Goal: Transaction & Acquisition: Purchase product/service

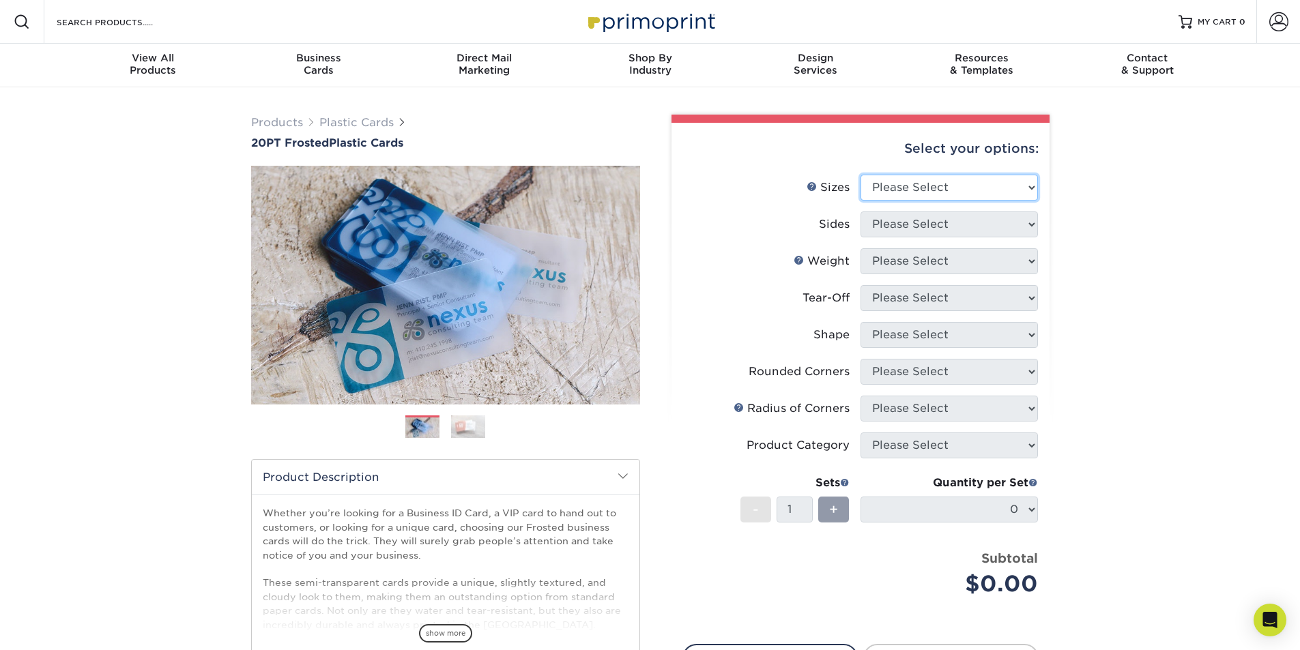
click at [914, 196] on select "Please Select 2" x 3.5" 2" x 8" 2.12" x 3.375" 2.5" x 2.5" 4.25" x 6"" at bounding box center [948, 188] width 177 height 26
select select "2.00x3.50"
click at [860, 175] on select "Please Select 2" x 3.5" 2" x 8" 2.12" x 3.375" 2.5" x 2.5" 4.25" x 6"" at bounding box center [948, 188] width 177 height 26
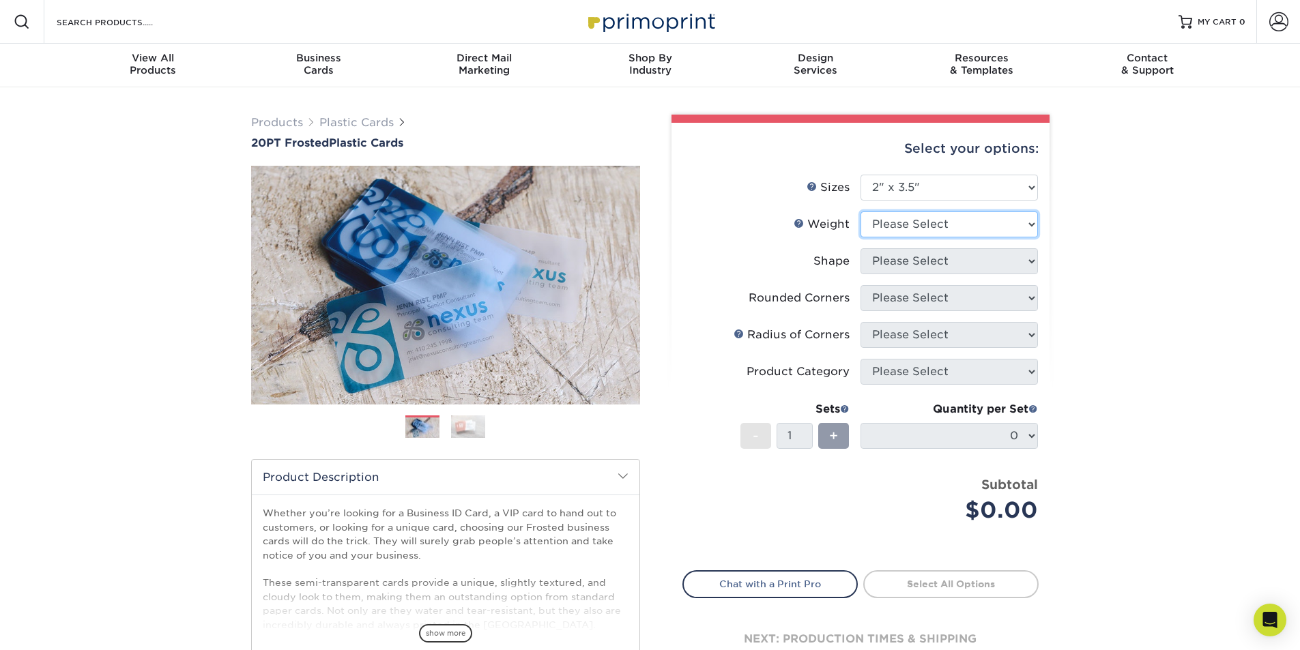
click at [916, 230] on select "Please Select 20PT Frosted Plastic 20PT Frosted Plastic" at bounding box center [948, 224] width 177 height 26
select select "20PT Frosted Plastic"
click at [860, 211] on select "Please Select 20PT Frosted Plastic 20PT Frosted Plastic" at bounding box center [948, 224] width 177 height 26
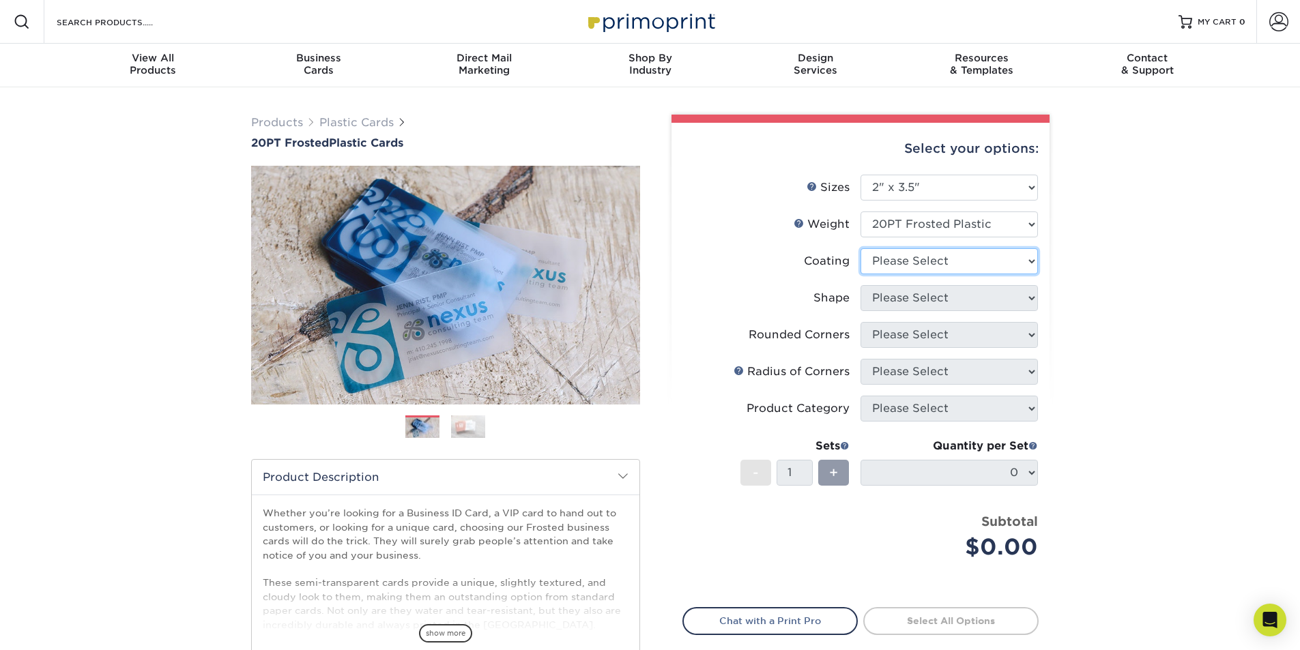
click at [926, 262] on select at bounding box center [948, 261] width 177 height 26
select select "3e7618de-abca-4bda-9f97-8b9129e913d8"
click at [860, 248] on select at bounding box center [948, 261] width 177 height 26
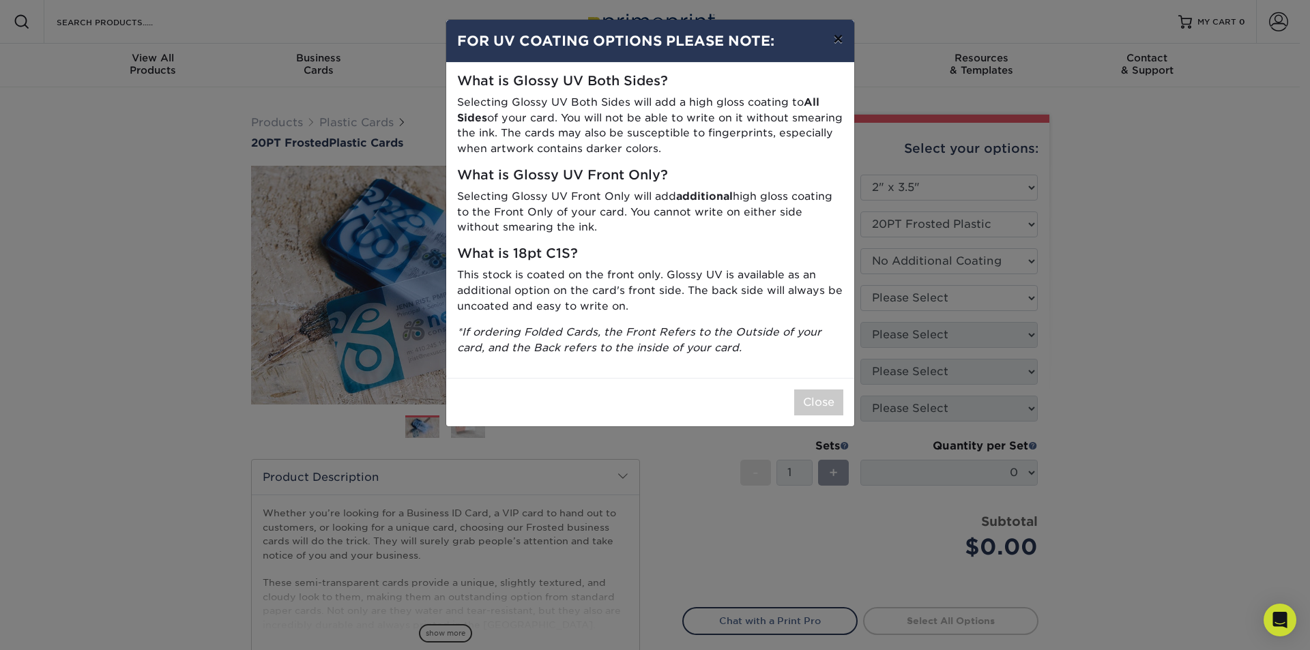
click at [839, 38] on button "×" at bounding box center [837, 39] width 31 height 38
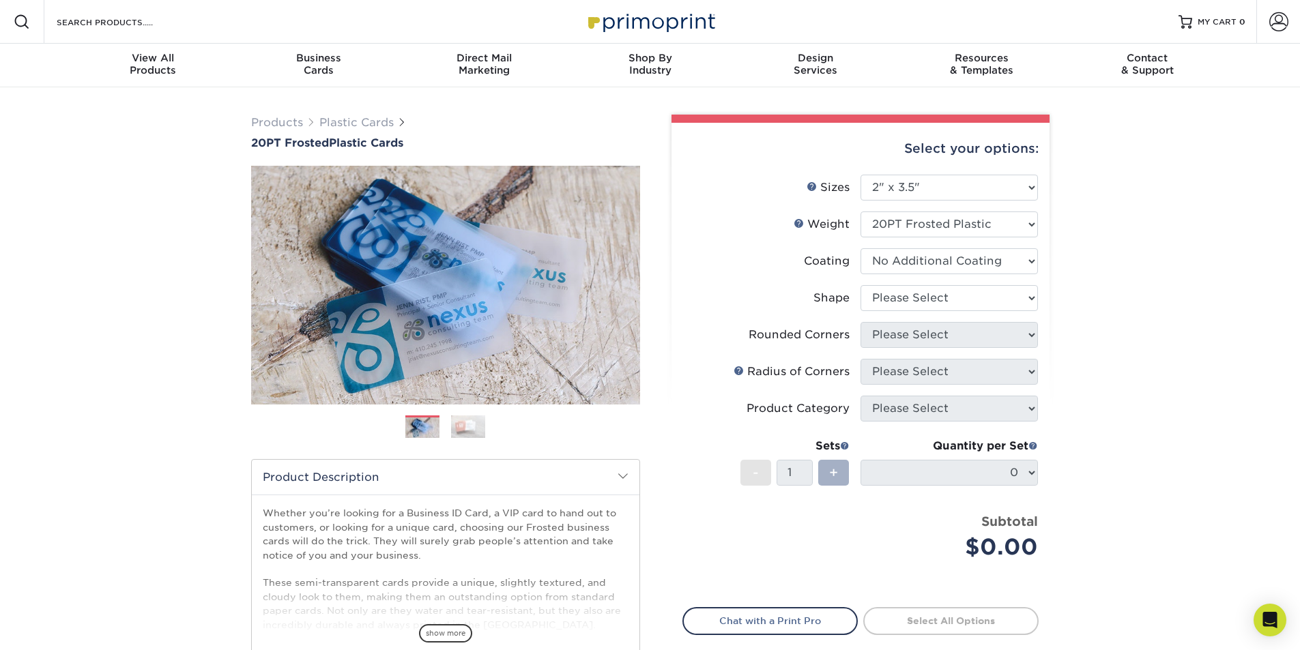
click at [838, 472] on div "+" at bounding box center [833, 473] width 31 height 26
click at [931, 288] on select "Please Select Oval Standard" at bounding box center [948, 298] width 177 height 26
select select "standard"
click at [860, 285] on select "Please Select Oval Standard" at bounding box center [948, 298] width 177 height 26
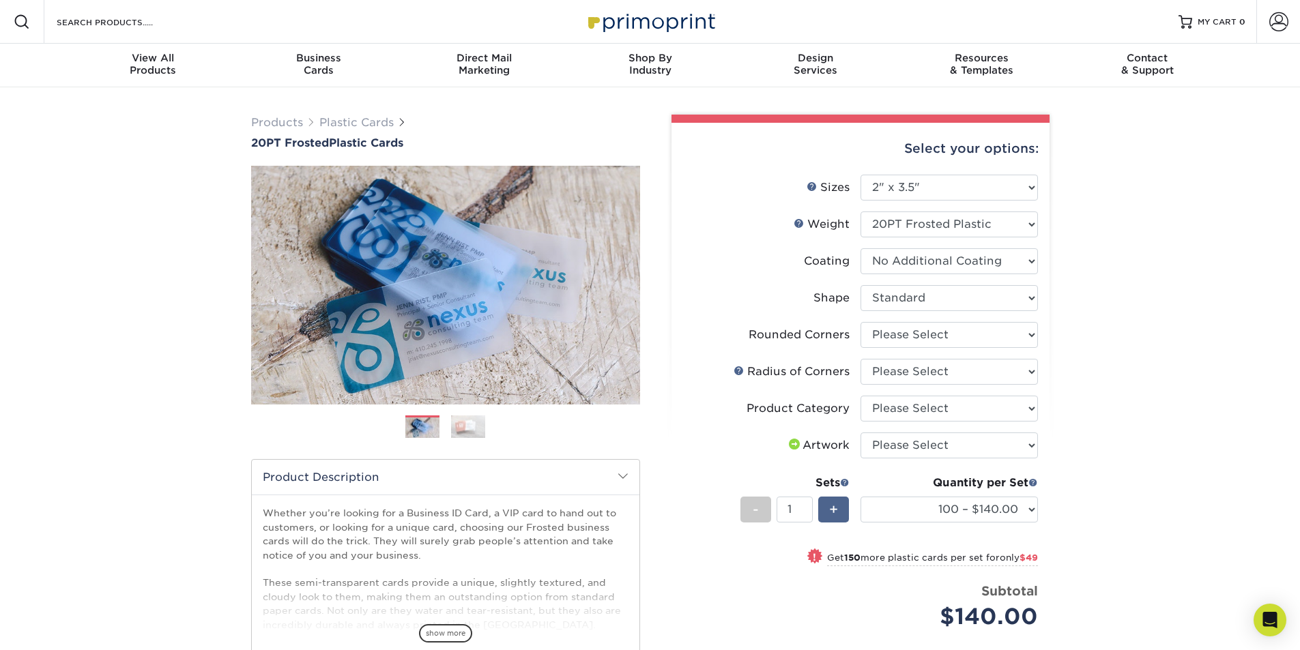
click at [824, 501] on div "+" at bounding box center [833, 510] width 31 height 26
click at [780, 505] on input "2" at bounding box center [794, 510] width 36 height 26
click at [1139, 483] on div "Products Plastic Cards 20PT Frosted Plastic Cards Previous Next and" at bounding box center [650, 489] width 1300 height 804
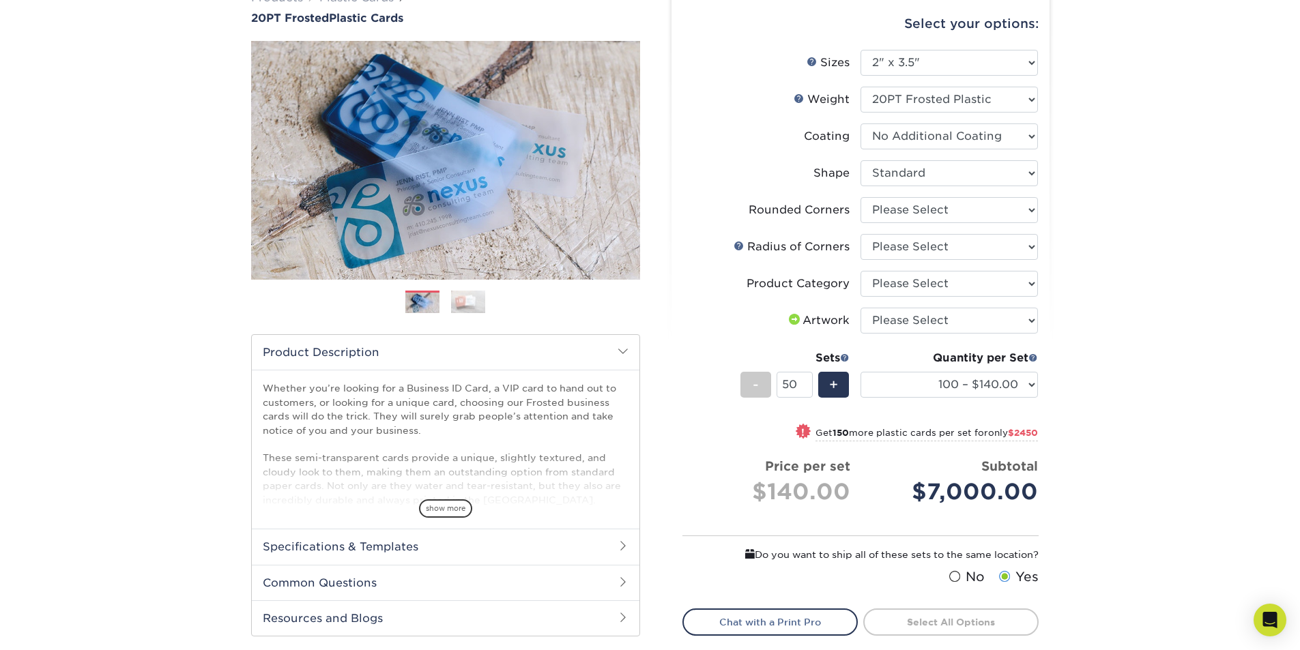
scroll to position [136, 0]
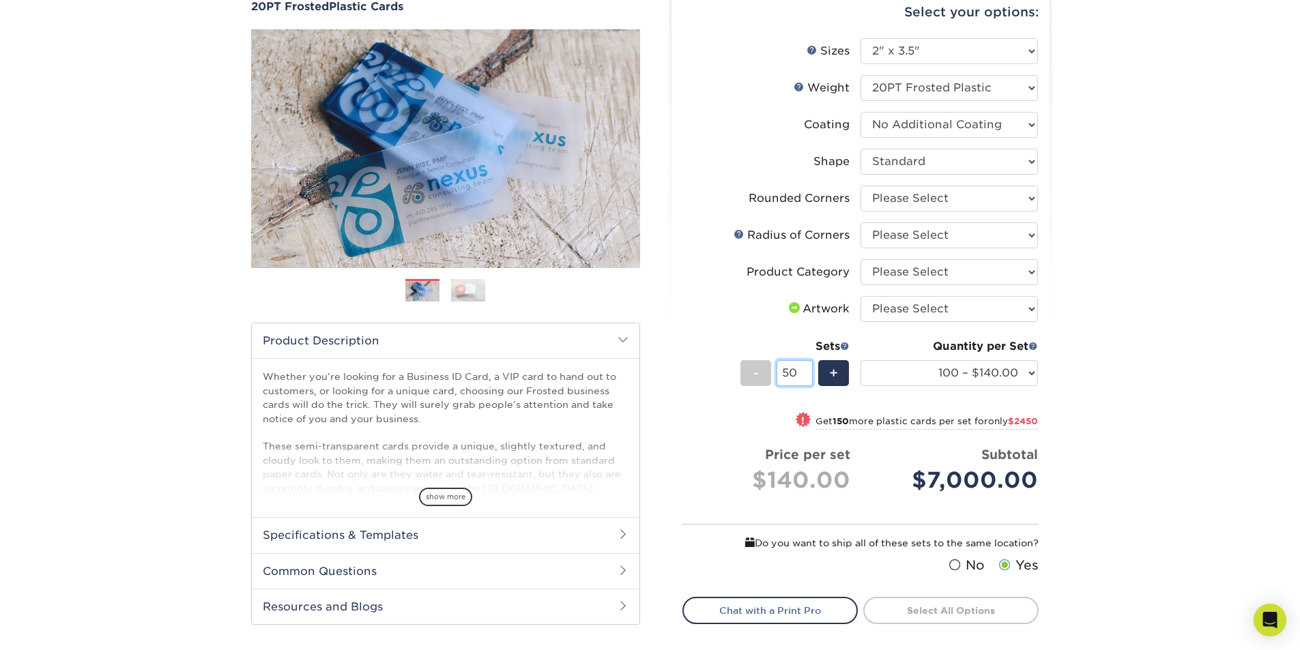
click at [802, 364] on input "50" at bounding box center [794, 373] width 36 height 26
drag, startPoint x: 801, startPoint y: 367, endPoint x: 783, endPoint y: 371, distance: 18.2
click at [783, 371] on input "50" at bounding box center [794, 373] width 36 height 26
type input "50"
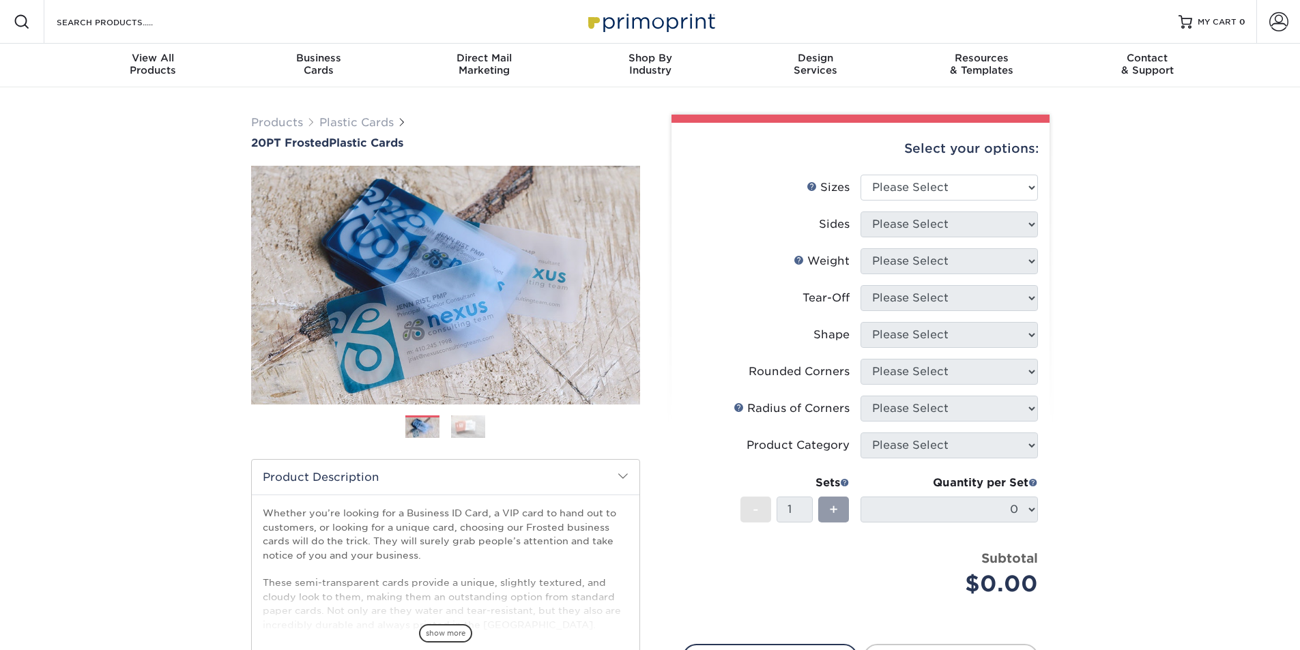
click at [827, 371] on div "Rounded Corners" at bounding box center [798, 372] width 101 height 16
select select "2.00x3.50"
click at [929, 180] on select "Please Select 2" x 3.5" 2" x 8" 2.12" x 3.375" 2.5" x 2.5" 4.25" x 6"" at bounding box center [948, 188] width 177 height 26
click at [860, 175] on select "Please Select 2" x 3.5" 2" x 8" 2.12" x 3.375" 2.5" x 2.5" 4.25" x 6"" at bounding box center [948, 188] width 177 height 26
